Goal: Find contact information: Find contact information

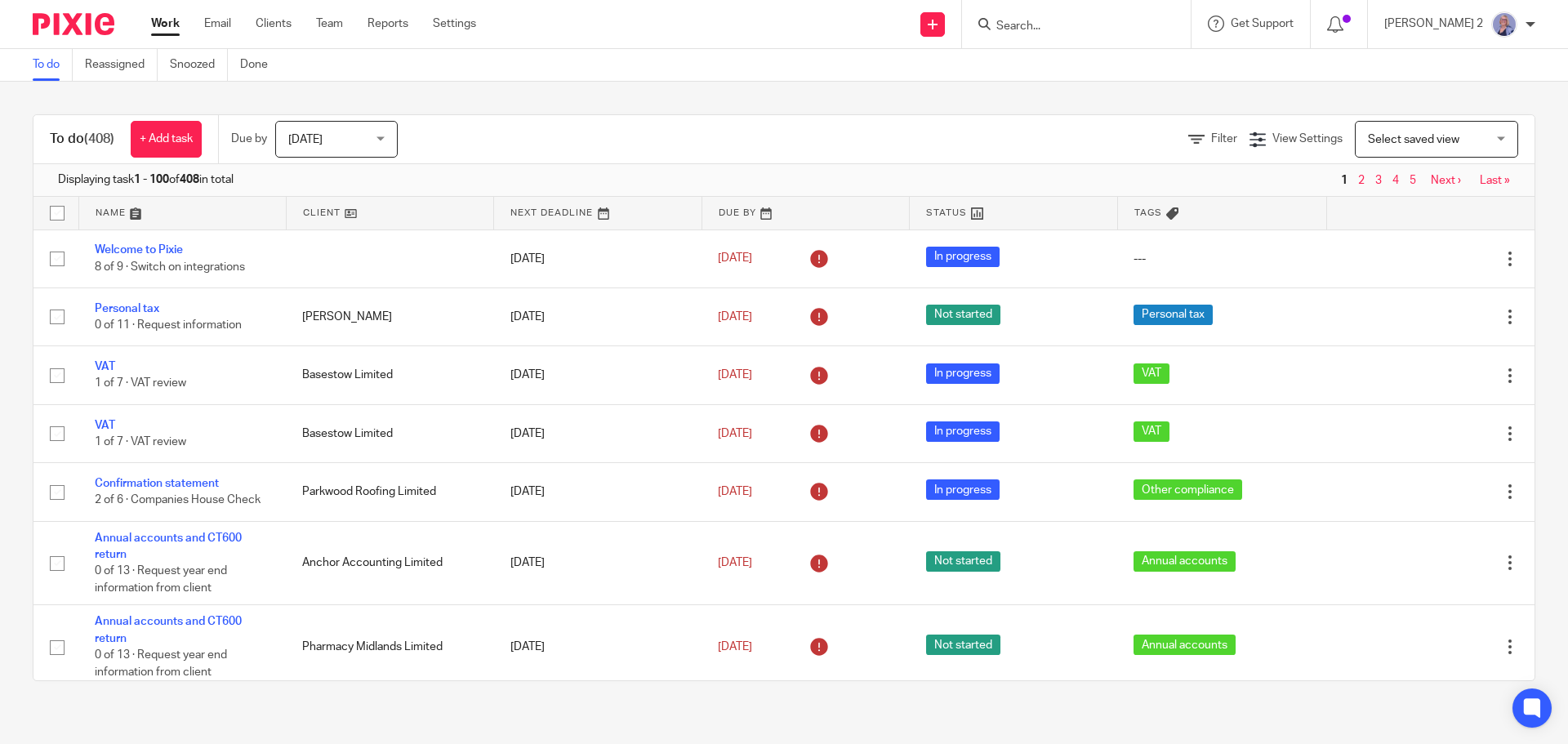
click at [1092, 22] on input "Search" at bounding box center [1067, 27] width 147 height 15
type input "thistle"
click button "submit" at bounding box center [0, 0] width 0 height 0
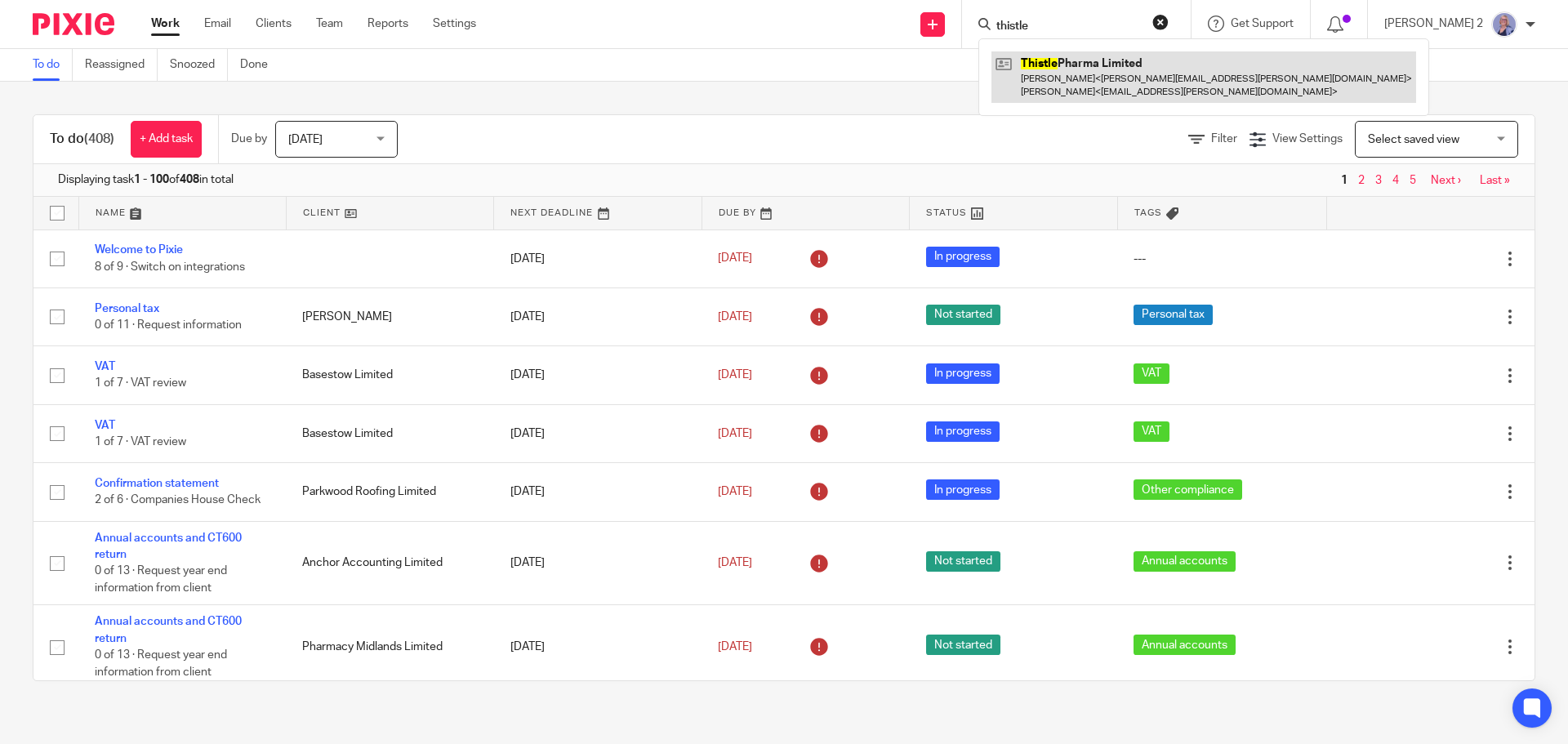
click at [1143, 57] on link at bounding box center [1203, 77] width 424 height 51
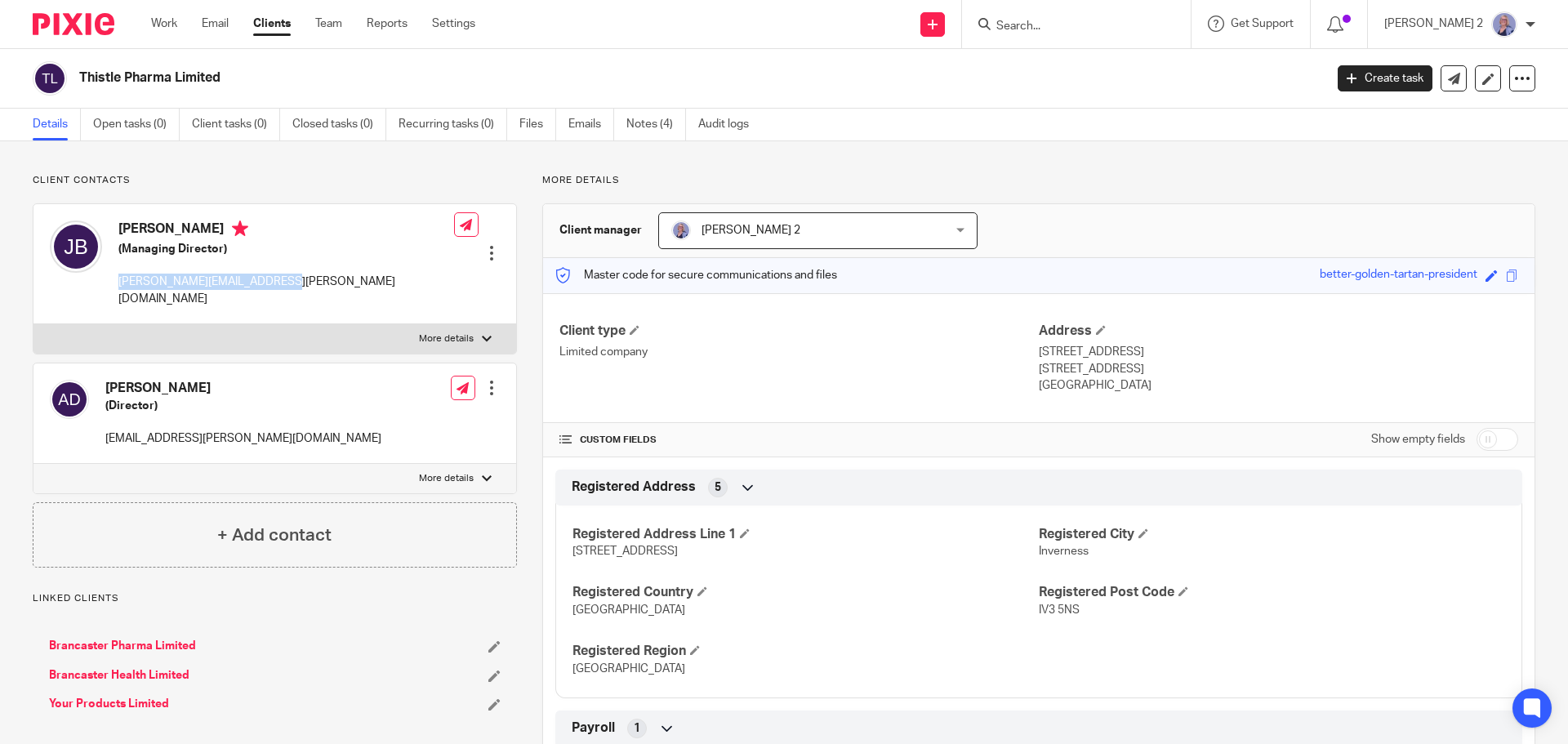
drag, startPoint x: 272, startPoint y: 284, endPoint x: 116, endPoint y: 286, distance: 156.0
click at [116, 286] on div "[PERSON_NAME] (Managing Director) [PERSON_NAME][EMAIL_ADDRESS][PERSON_NAME][DOM…" at bounding box center [275, 264] width 483 height 120
copy p "[PERSON_NAME][EMAIL_ADDRESS][PERSON_NAME][DOMAIN_NAME]"
drag, startPoint x: 314, startPoint y: 423, endPoint x: 107, endPoint y: 425, distance: 207.0
click at [107, 425] on div "[PERSON_NAME] (Director) [EMAIL_ADDRESS][PERSON_NAME][DOMAIN_NAME] Edit contact…" at bounding box center [275, 414] width 483 height 100
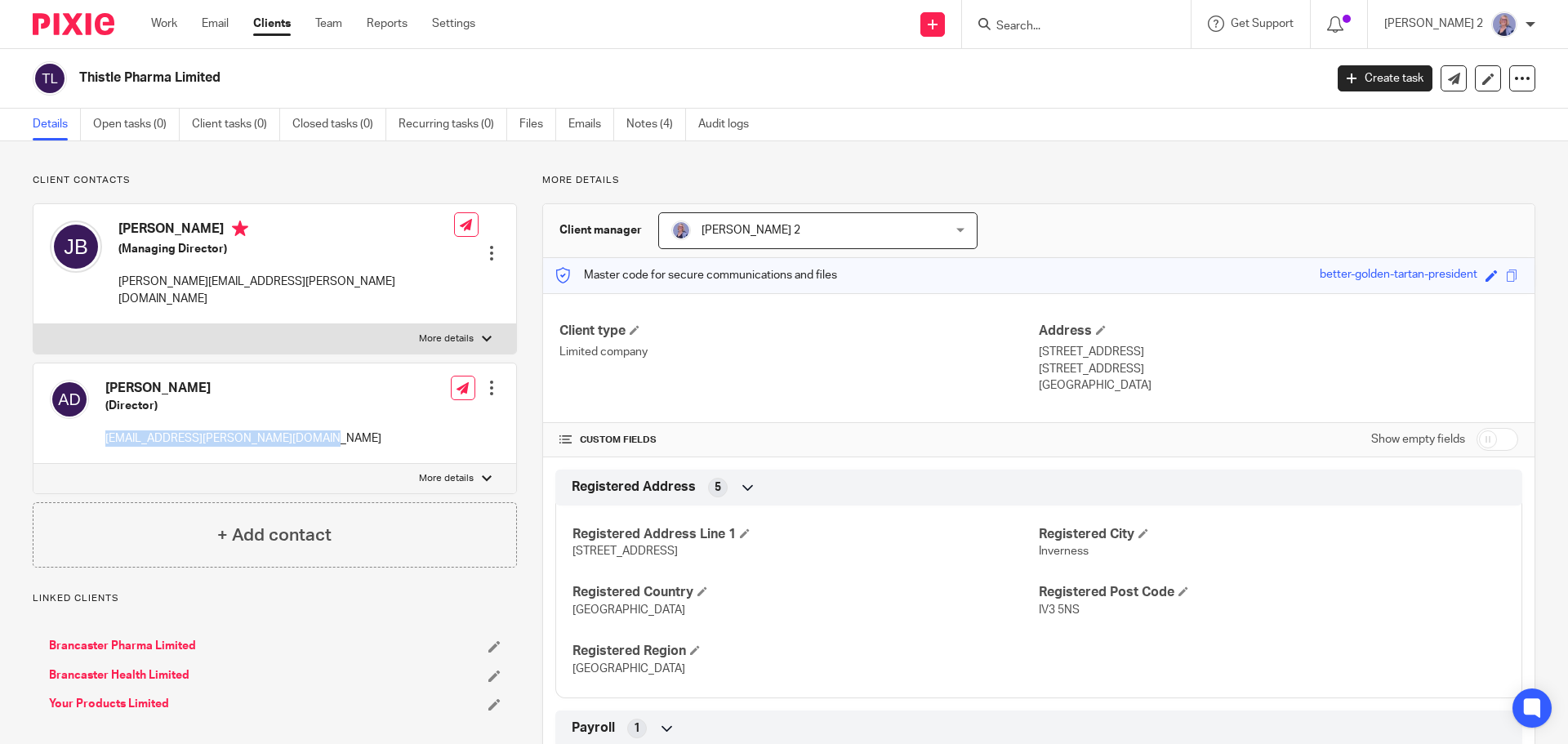
copy p "[EMAIL_ADDRESS][PERSON_NAME][DOMAIN_NAME]"
